Goal: Information Seeking & Learning: Learn about a topic

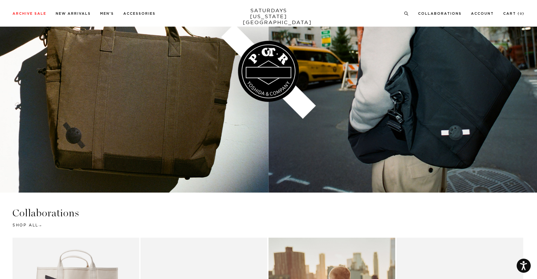
scroll to position [1174, 0]
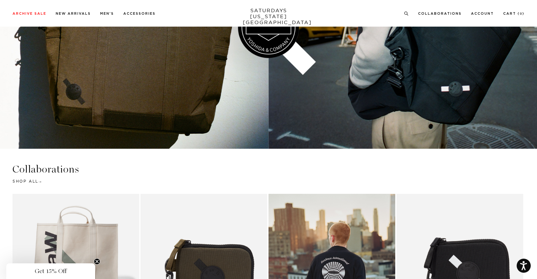
click at [270, 74] on link at bounding box center [268, 27] width 537 height 242
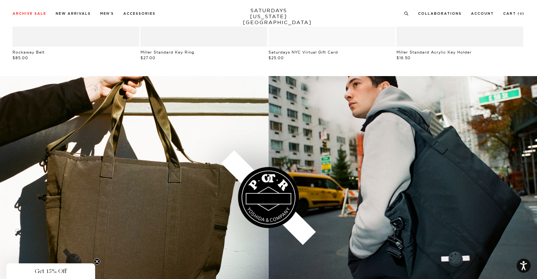
scroll to position [1241, 0]
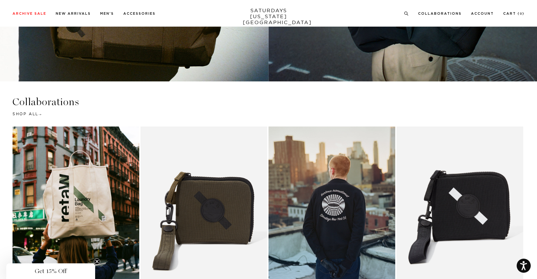
click at [87, 170] on link "Natural | Saturdays NYC x retaW Laundry Bag" at bounding box center [76, 205] width 127 height 158
click at [82, 166] on link "Natural | Saturdays NYC x retaW Laundry Bag" at bounding box center [76, 205] width 127 height 158
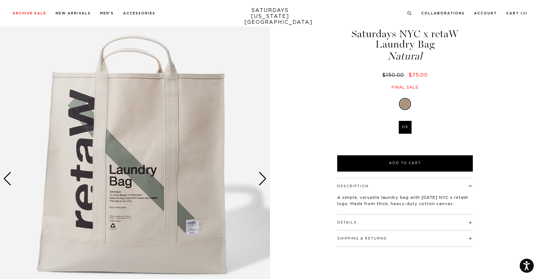
scroll to position [33, 0]
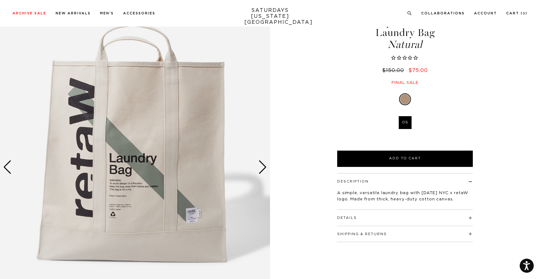
click at [262, 162] on div "Next slide" at bounding box center [263, 167] width 8 height 14
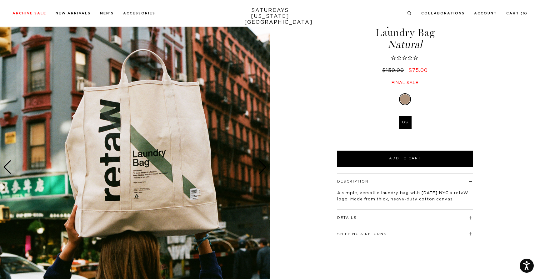
click at [262, 162] on div "Next slide" at bounding box center [263, 167] width 8 height 14
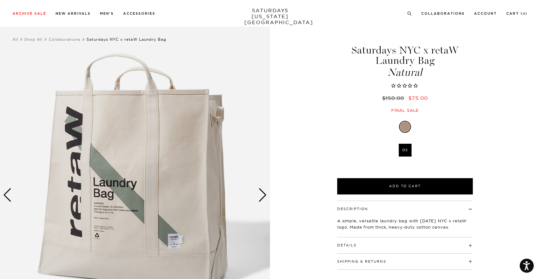
scroll to position [3, 0]
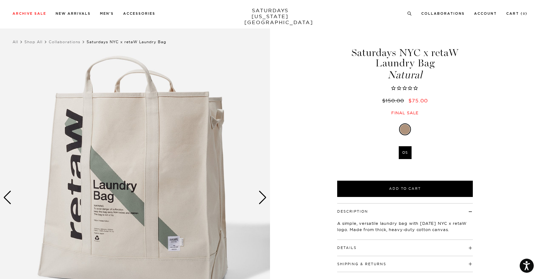
drag, startPoint x: 433, startPoint y: 51, endPoint x: 438, endPoint y: 60, distance: 10.0
click at [438, 60] on h1 "Saturdays NYC x retaW Laundry Bag Natural" at bounding box center [405, 64] width 138 height 33
copy h1 "retaW Laundry Bag"
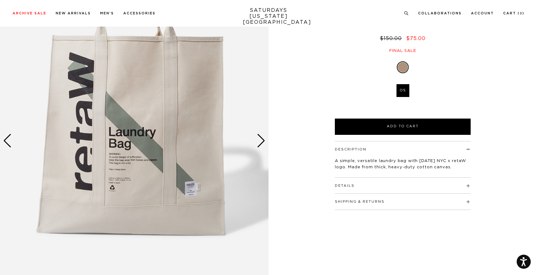
scroll to position [73, 0]
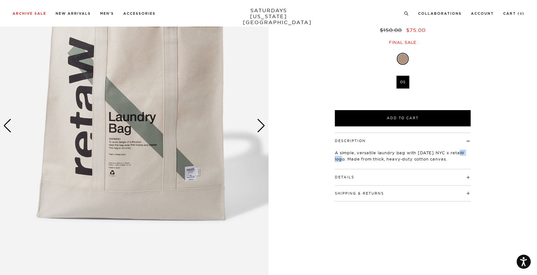
drag, startPoint x: 334, startPoint y: 158, endPoint x: 348, endPoint y: 157, distance: 13.8
click at [348, 157] on div "Description A simple, versatile laundry bag with Saturday's NYC x retaW logo. M…" at bounding box center [402, 167] width 156 height 69
copy p "retaW"
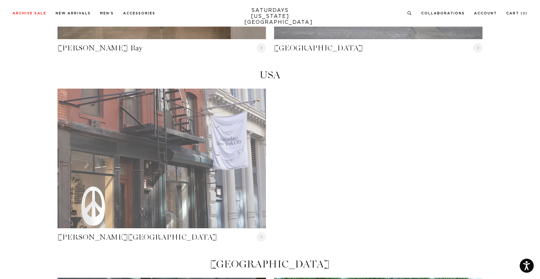
scroll to position [200, 0]
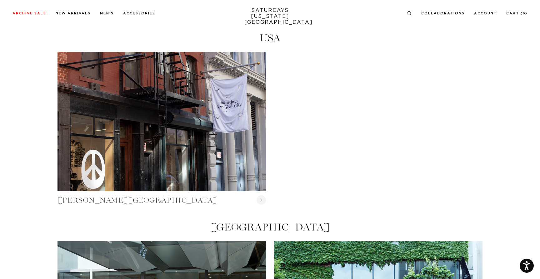
click at [263, 199] on circle at bounding box center [261, 199] width 9 height 9
click at [261, 200] on circle at bounding box center [261, 199] width 9 height 9
